Goal: Transaction & Acquisition: Purchase product/service

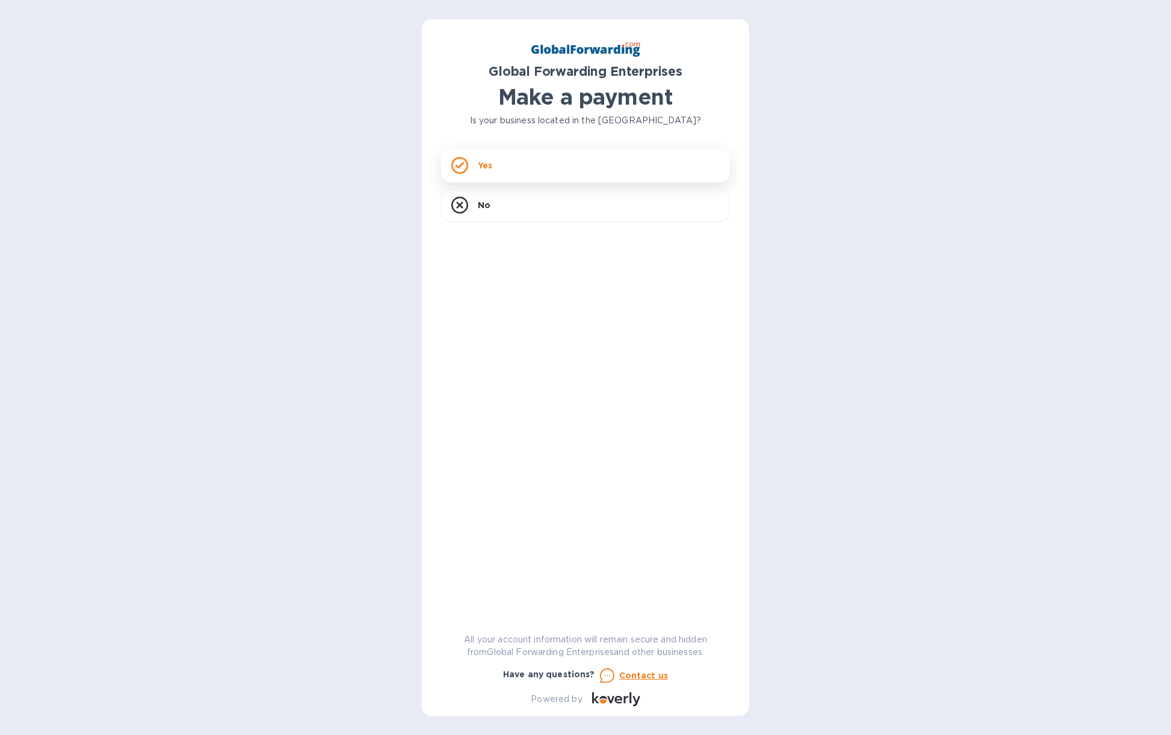
click at [530, 169] on div "Yes" at bounding box center [585, 166] width 289 height 34
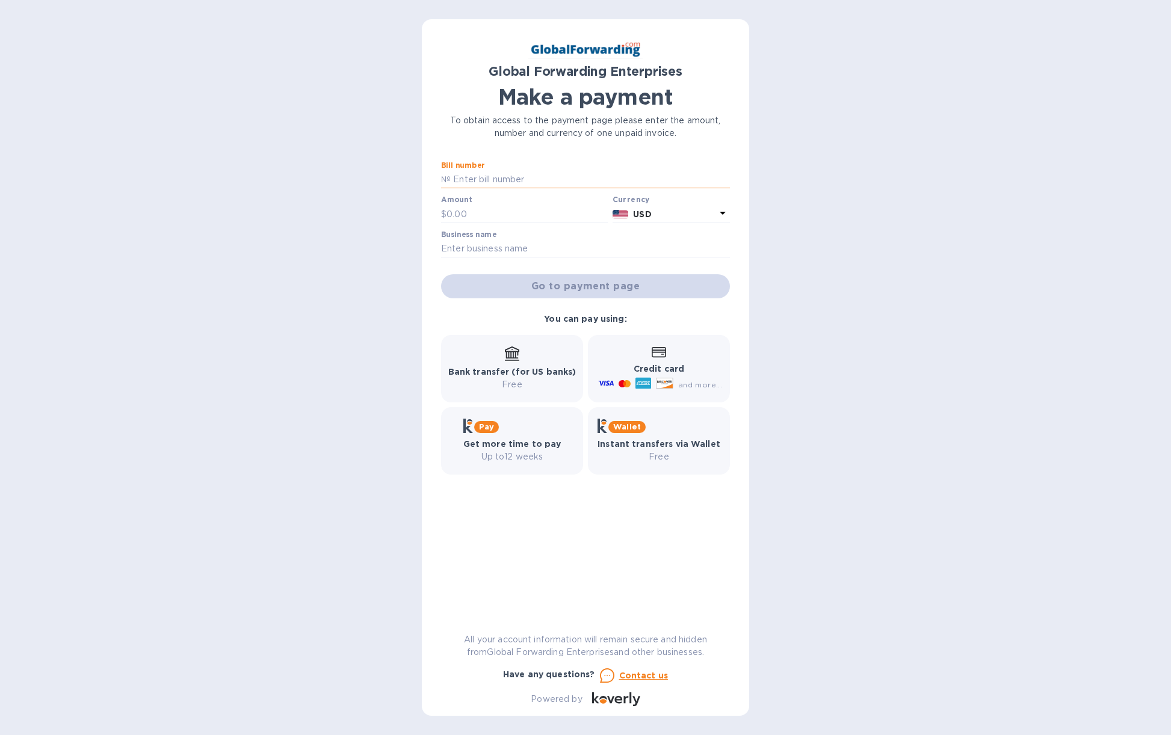
click at [513, 181] on input "text" at bounding box center [590, 180] width 279 height 18
click at [181, 471] on div "Global Forwarding Enterprises Make a payment To obtain access to the payment pa…" at bounding box center [585, 367] width 1171 height 735
click at [501, 179] on input "text" at bounding box center [590, 180] width 279 height 18
paste input "79667465"
type input "79667465"
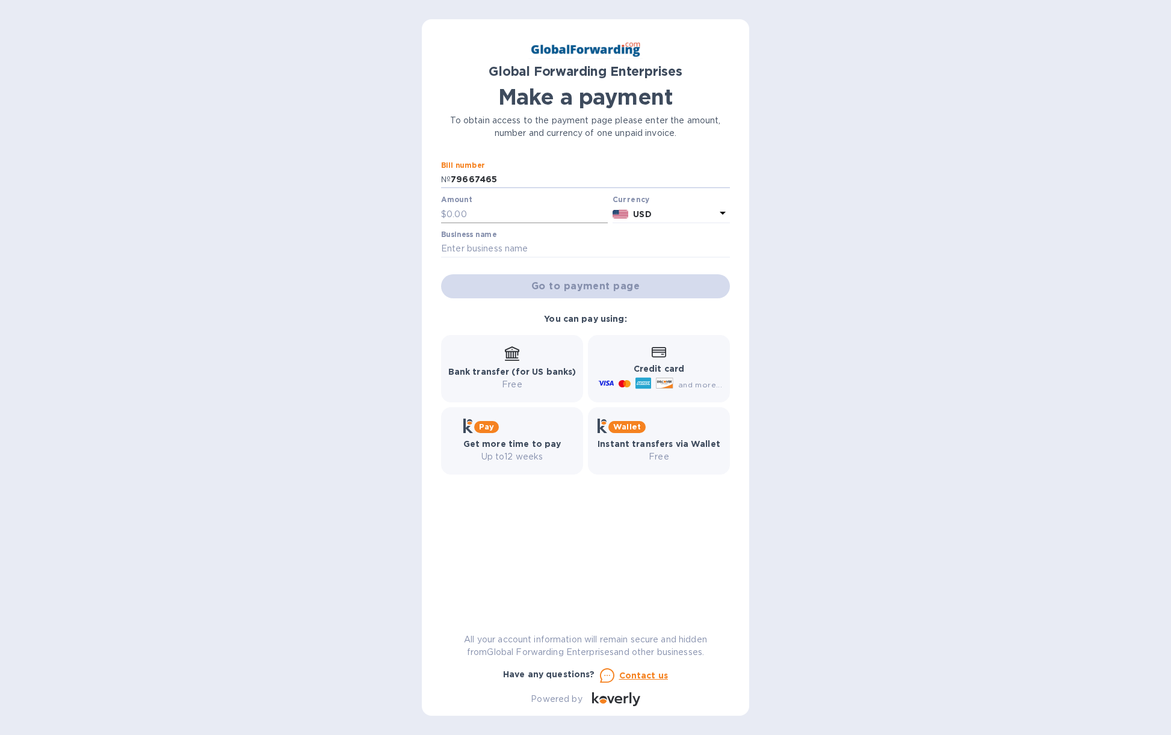
click at [493, 213] on input "text" at bounding box center [527, 214] width 161 height 18
type input "574.60"
click at [477, 247] on input "text" at bounding box center [585, 249] width 289 height 18
type input "Flyers Cocktail Co"
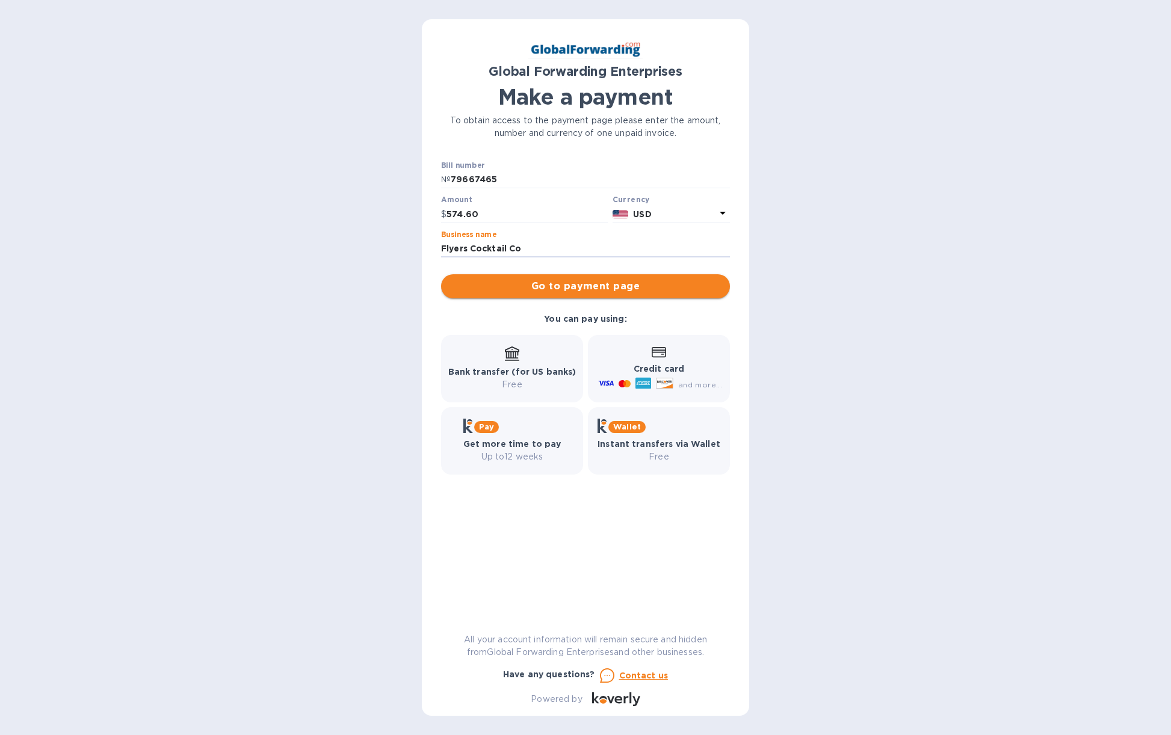
click at [568, 287] on span "Go to payment page" at bounding box center [586, 286] width 270 height 14
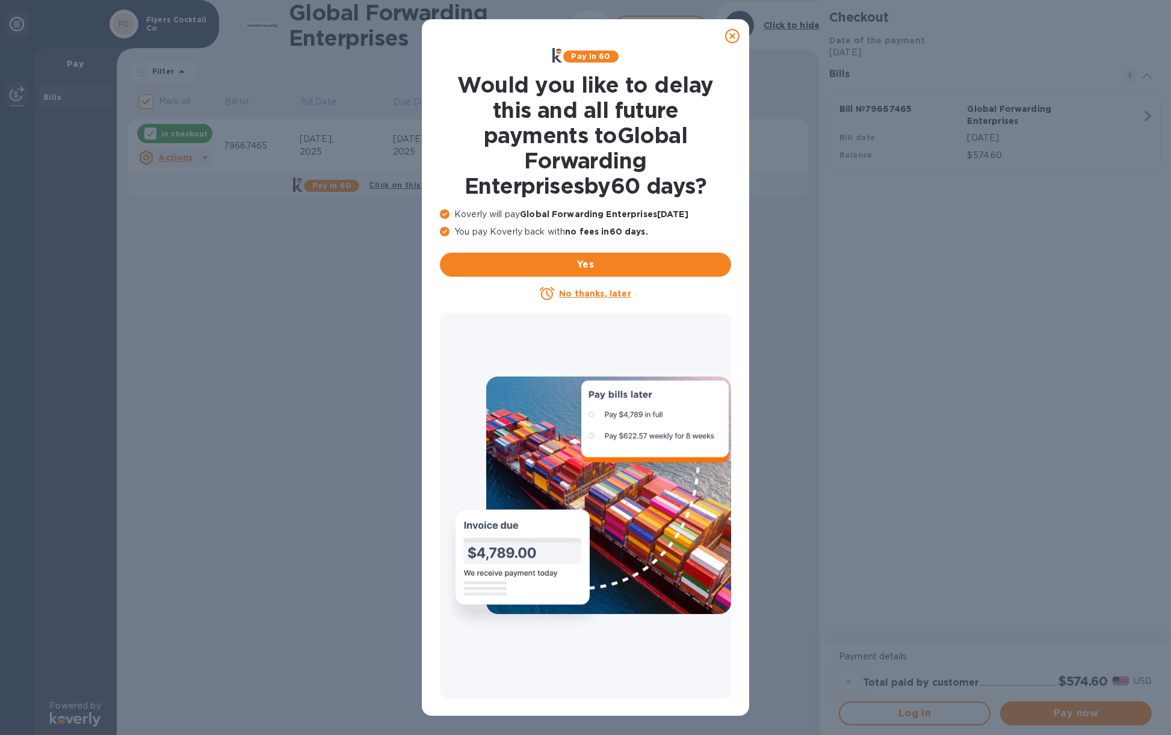
click at [583, 295] on u "No thanks, later" at bounding box center [595, 294] width 72 height 10
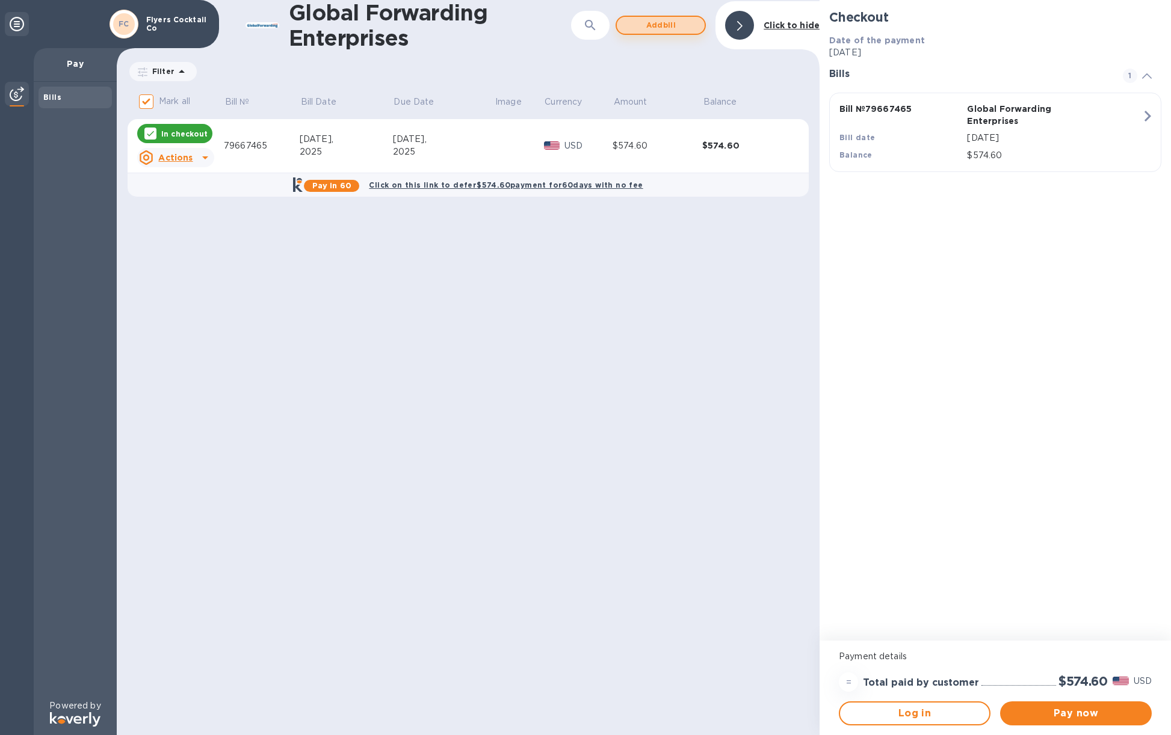
click at [660, 23] on span "Add bill" at bounding box center [660, 25] width 69 height 14
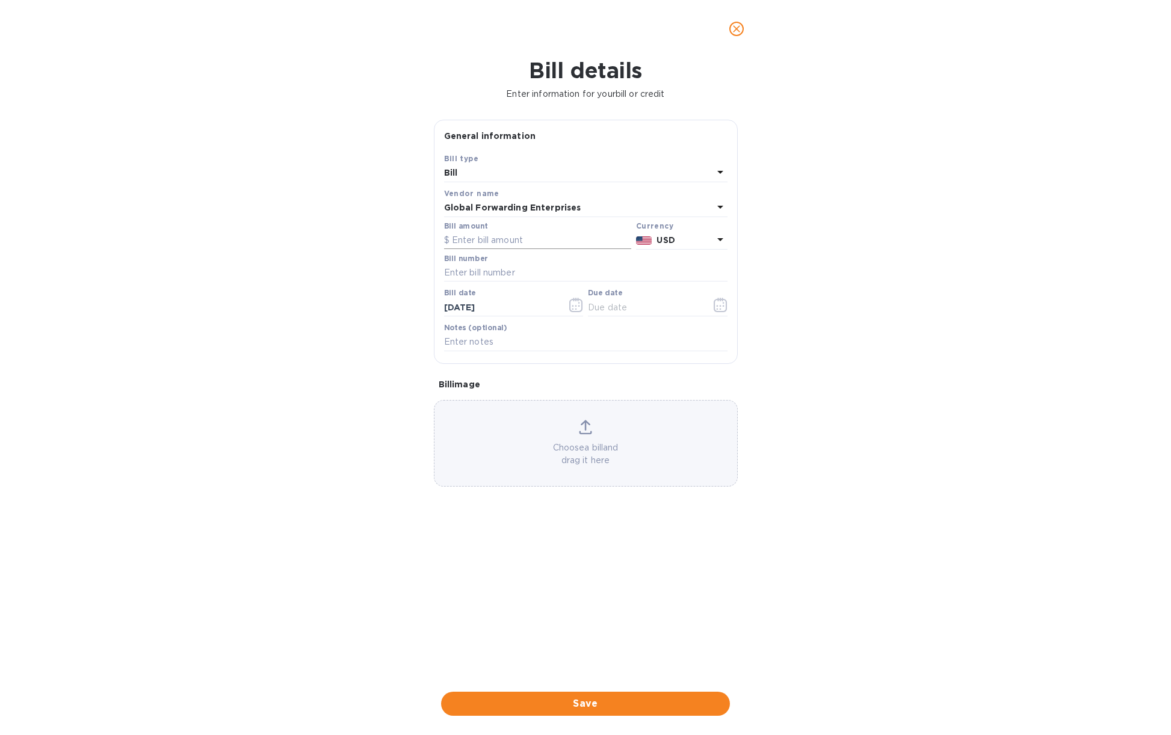
click at [501, 245] on input "text" at bounding box center [537, 241] width 187 height 18
paste input "802.15"
type input "802.15"
click at [495, 268] on input "text" at bounding box center [585, 273] width 283 height 18
paste input "79671891"
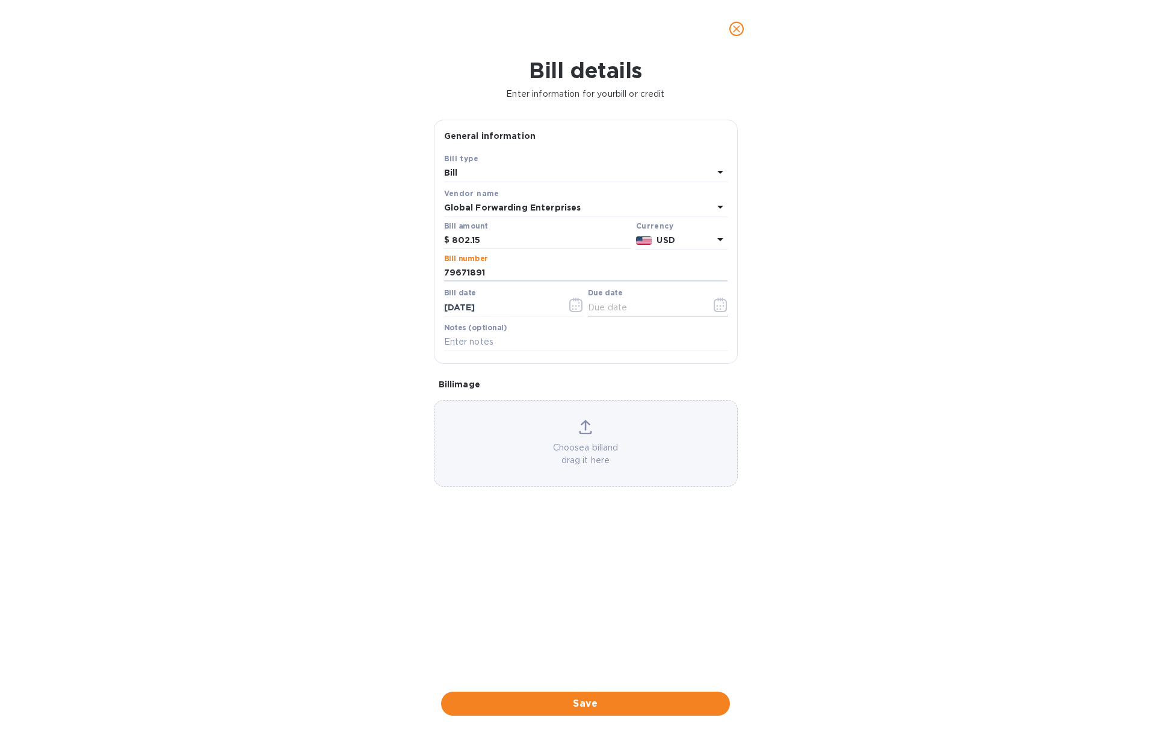
type input "79671891"
click at [609, 306] on input "text" at bounding box center [645, 308] width 114 height 18
click at [720, 303] on icon "button" at bounding box center [721, 305] width 14 height 14
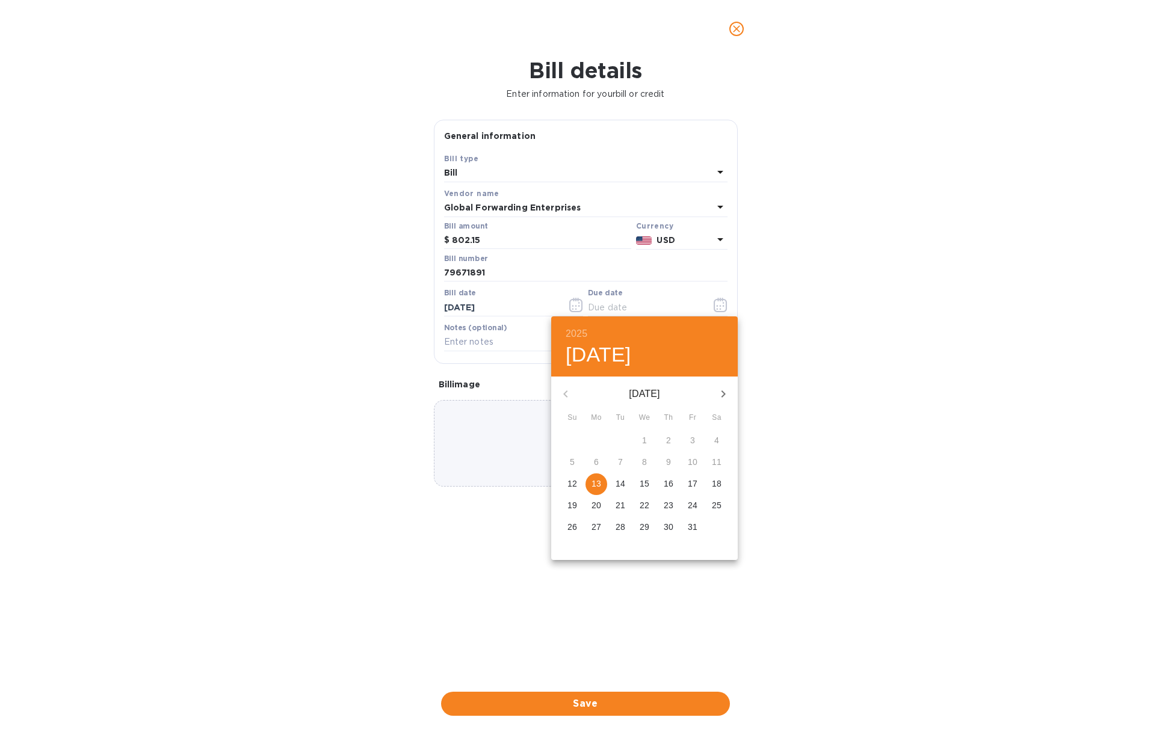
click at [598, 483] on p "13" at bounding box center [597, 484] width 10 height 12
type input "[DATE]"
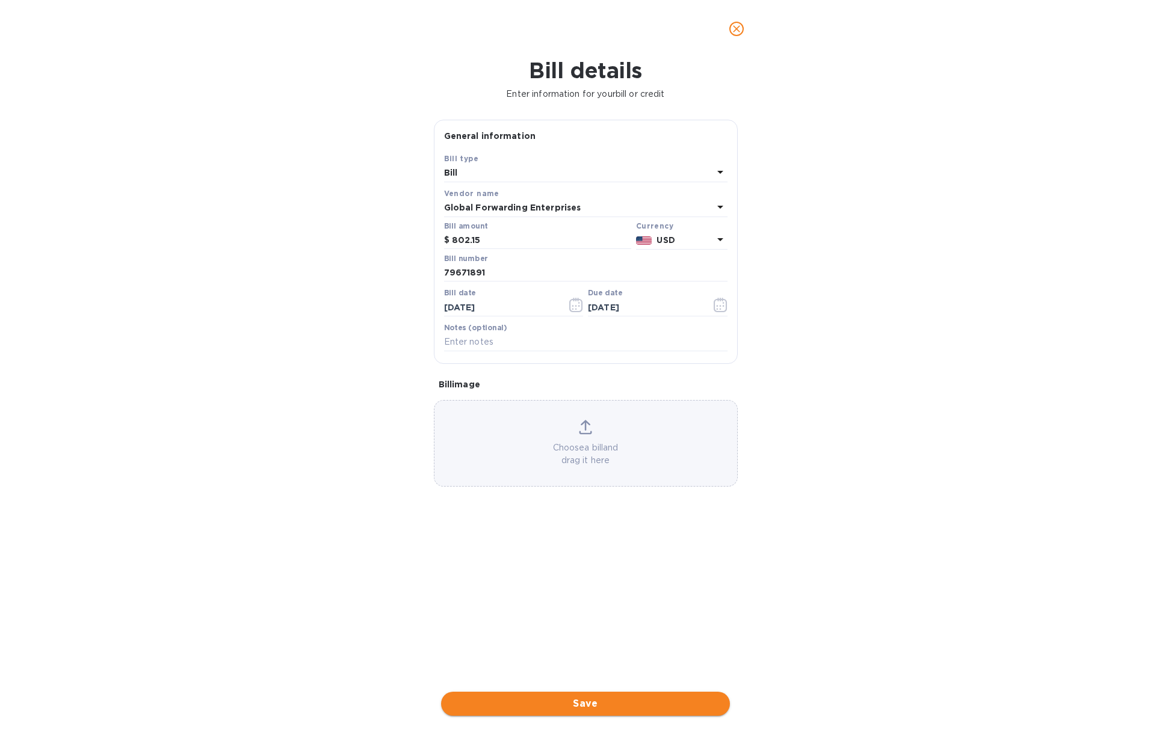
click at [590, 698] on span "Save" at bounding box center [586, 704] width 270 height 14
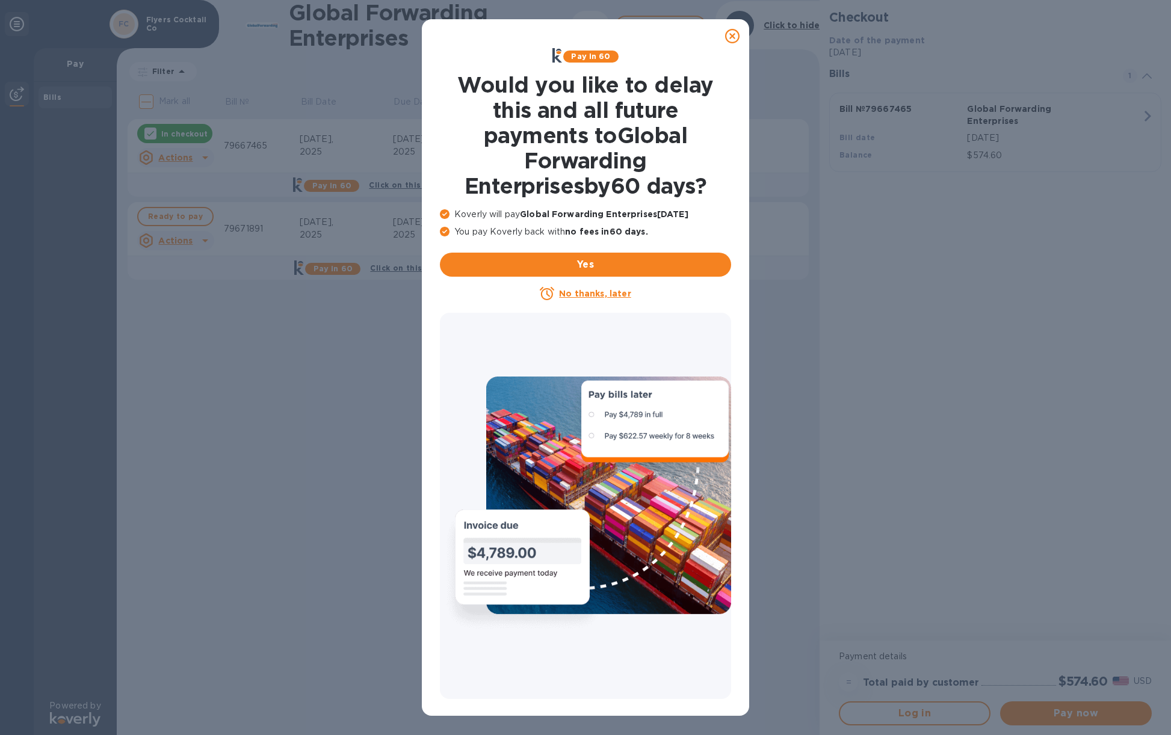
click at [590, 301] on div "No thanks, later" at bounding box center [585, 294] width 301 height 24
click at [590, 298] on u "No thanks, later" at bounding box center [595, 294] width 72 height 10
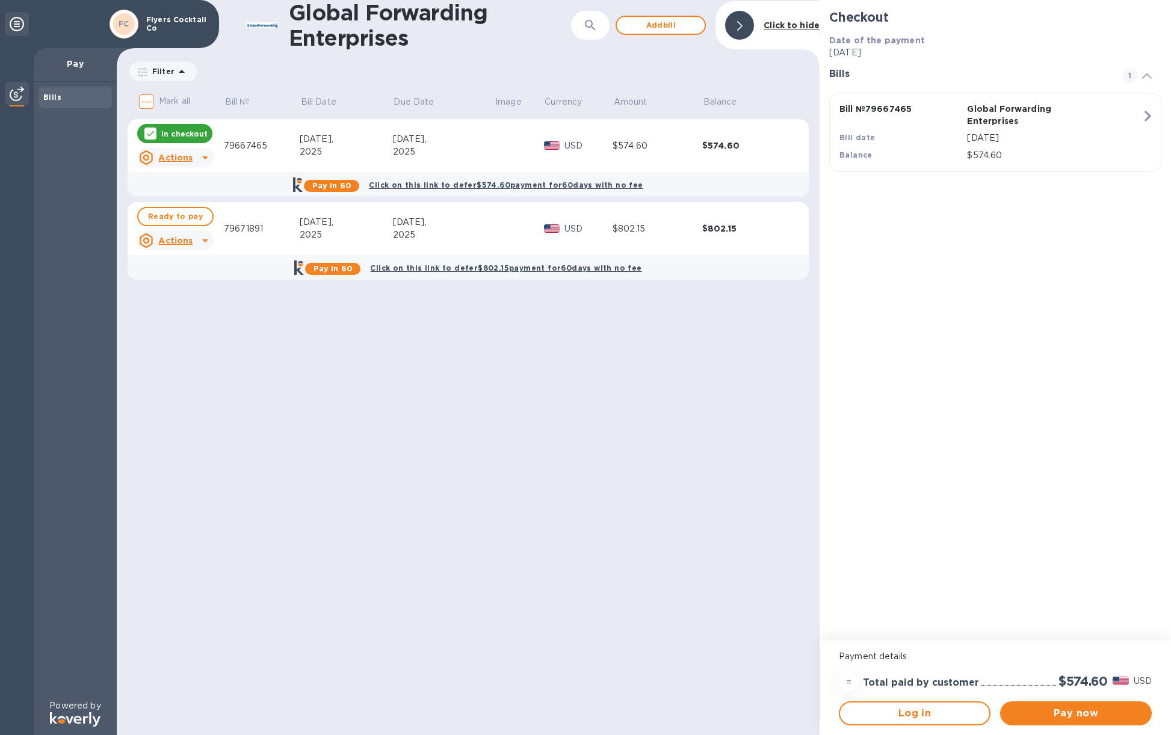
click at [203, 239] on icon at bounding box center [205, 241] width 14 height 14
click at [181, 220] on span "Ready to pay" at bounding box center [175, 216] width 55 height 14
checkbox input "true"
click at [83, 341] on div "Bills" at bounding box center [75, 391] width 83 height 618
